Goal: Check status: Check status

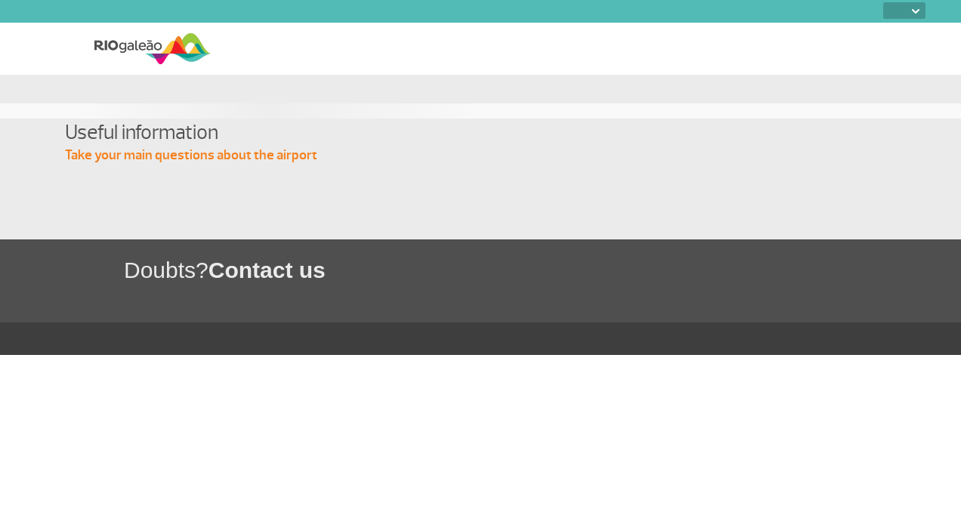
select select
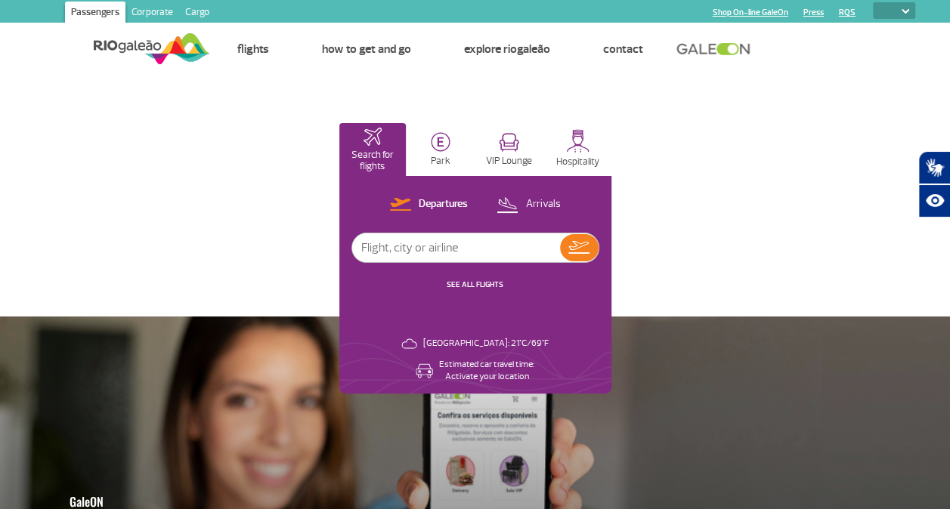
click at [428, 243] on input "text" at bounding box center [456, 247] width 208 height 29
type input "COpa"
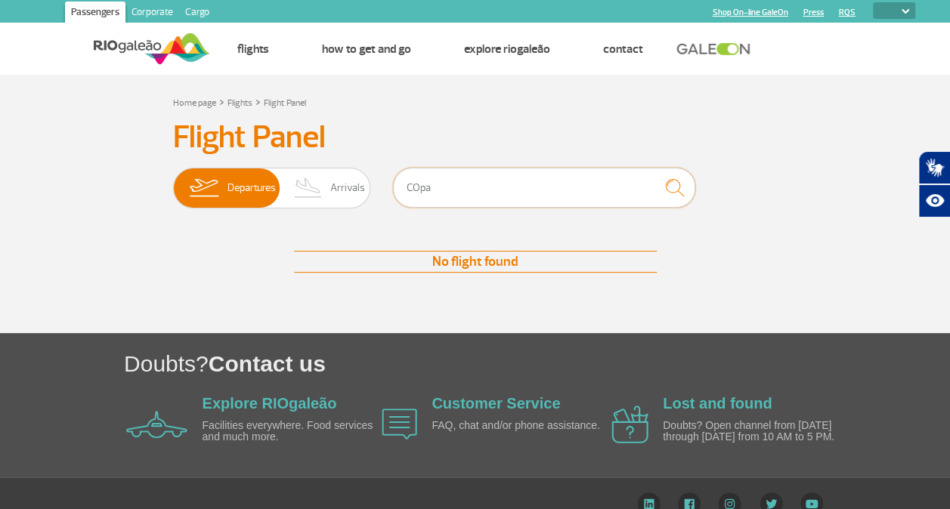
click at [521, 184] on input "COpa" at bounding box center [544, 188] width 302 height 40
click at [836, 149] on div "Flight Panel Departures Arrivals Copa Airlines No flight found No flight found" at bounding box center [475, 211] width 839 height 184
click at [790, 151] on div "Flight Panel Departures Arrivals Copa Airlines No flight found No flight found" at bounding box center [475, 211] width 839 height 184
click at [471, 190] on input "Copa Airlines" at bounding box center [544, 188] width 302 height 40
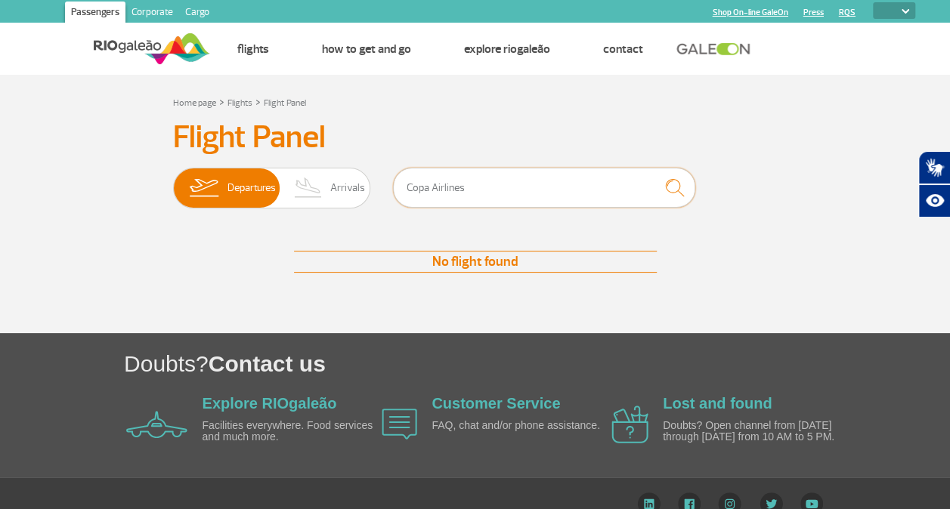
click at [471, 190] on input "Copa Airlines" at bounding box center [544, 188] width 302 height 40
click at [468, 202] on input "Copa Airlines" at bounding box center [544, 188] width 302 height 40
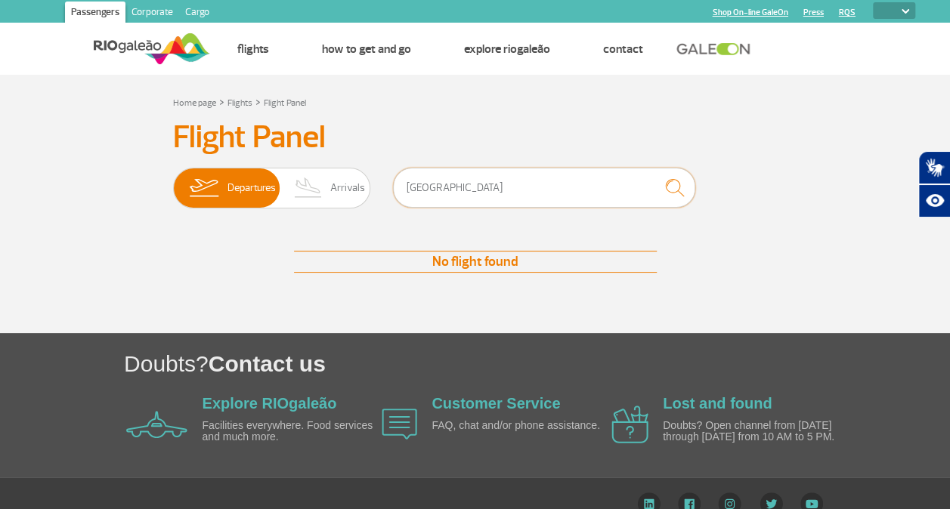
type input "[GEOGRAPHIC_DATA]"
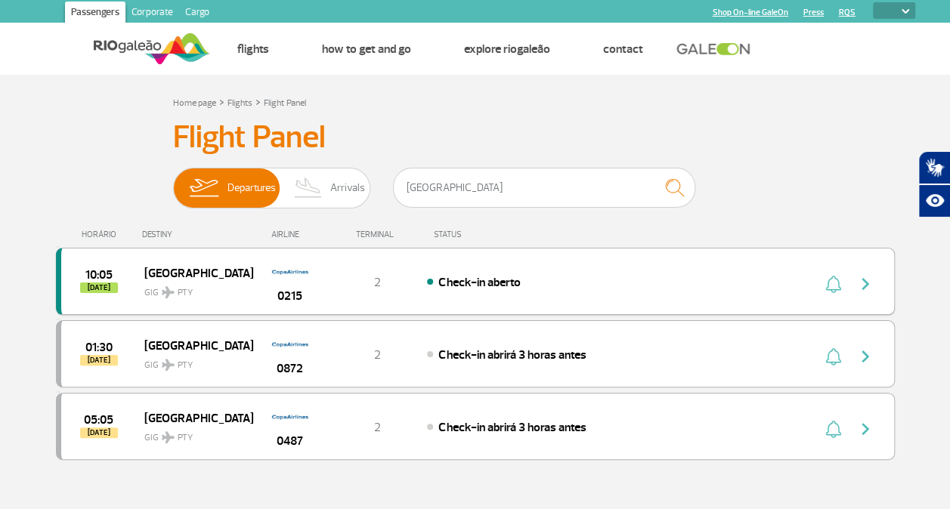
click at [494, 289] on span "Check-in aberto" at bounding box center [479, 282] width 82 height 15
click at [320, 298] on div "0215" at bounding box center [289, 282] width 75 height 48
click at [470, 294] on div "10:05 [DATE] Panama GIG PTY 0215 2 Check-in aberto" at bounding box center [475, 281] width 839 height 67
click at [866, 292] on button "button" at bounding box center [868, 282] width 35 height 24
click at [468, 287] on span "Check-in aberto" at bounding box center [479, 282] width 82 height 15
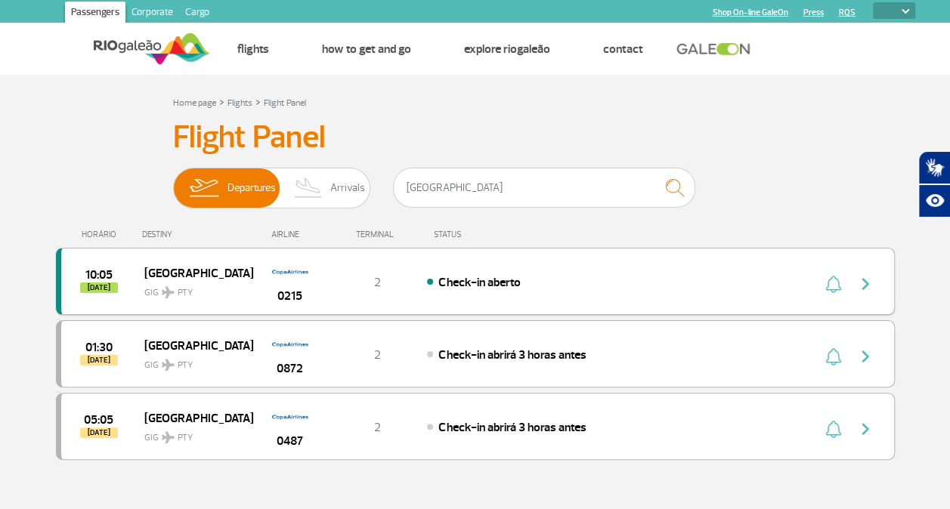
click at [468, 287] on span "Check-in aberto" at bounding box center [479, 282] width 82 height 15
